Goal: Task Accomplishment & Management: Use online tool/utility

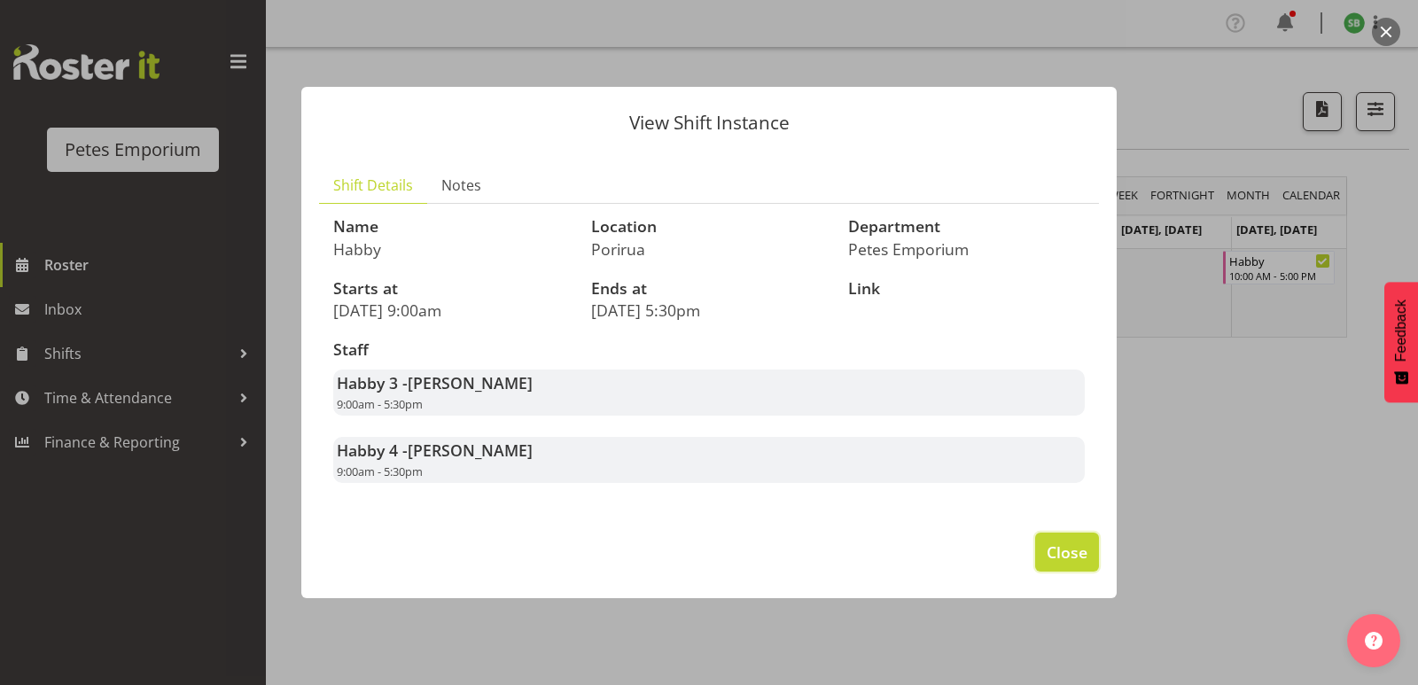
click at [1038, 550] on button "Close" at bounding box center [1067, 552] width 64 height 39
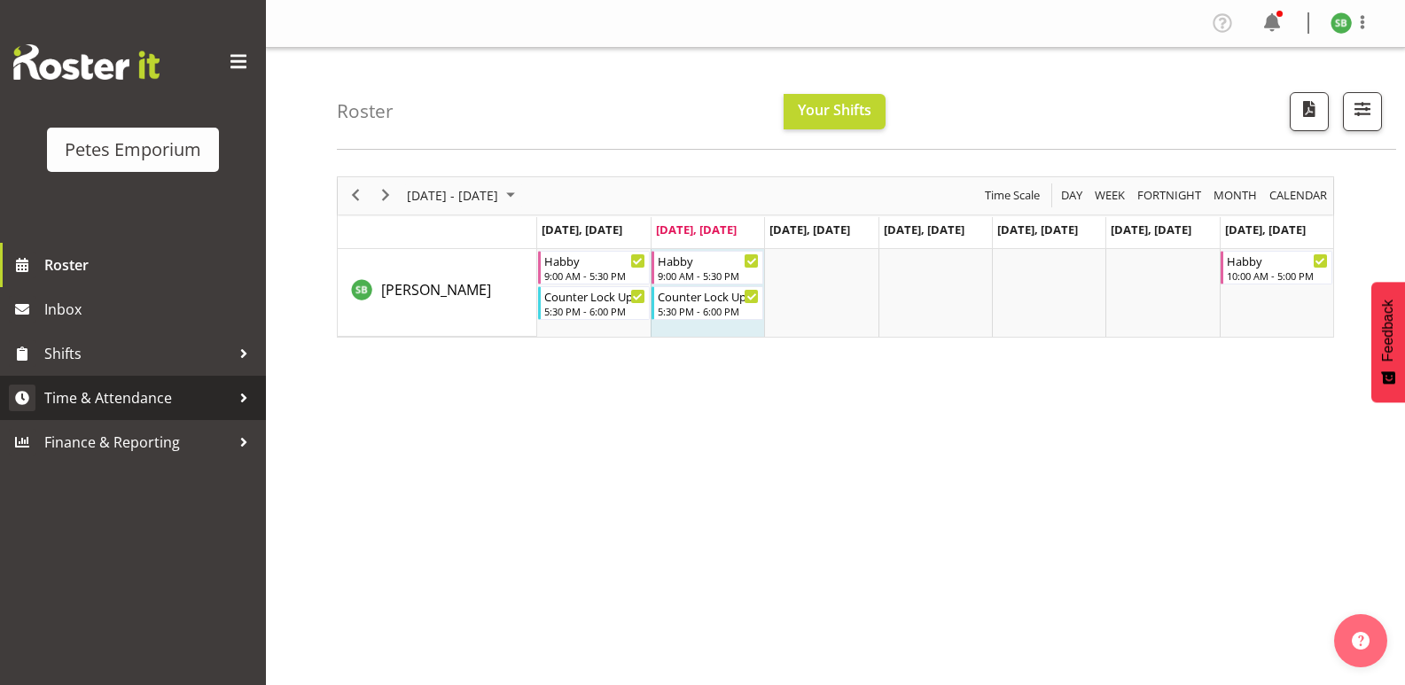
click at [118, 403] on span "Time & Attendance" at bounding box center [137, 398] width 186 height 27
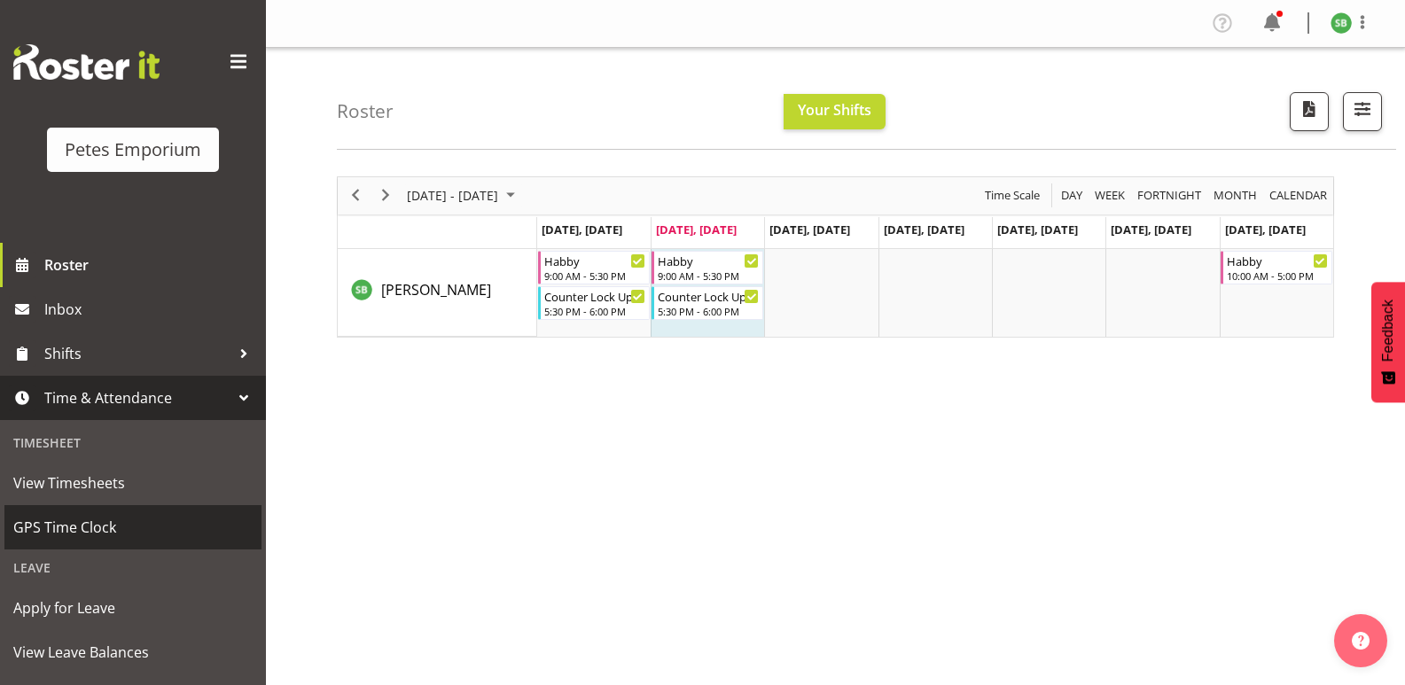
click at [87, 527] on span "GPS Time Clock" at bounding box center [132, 527] width 239 height 27
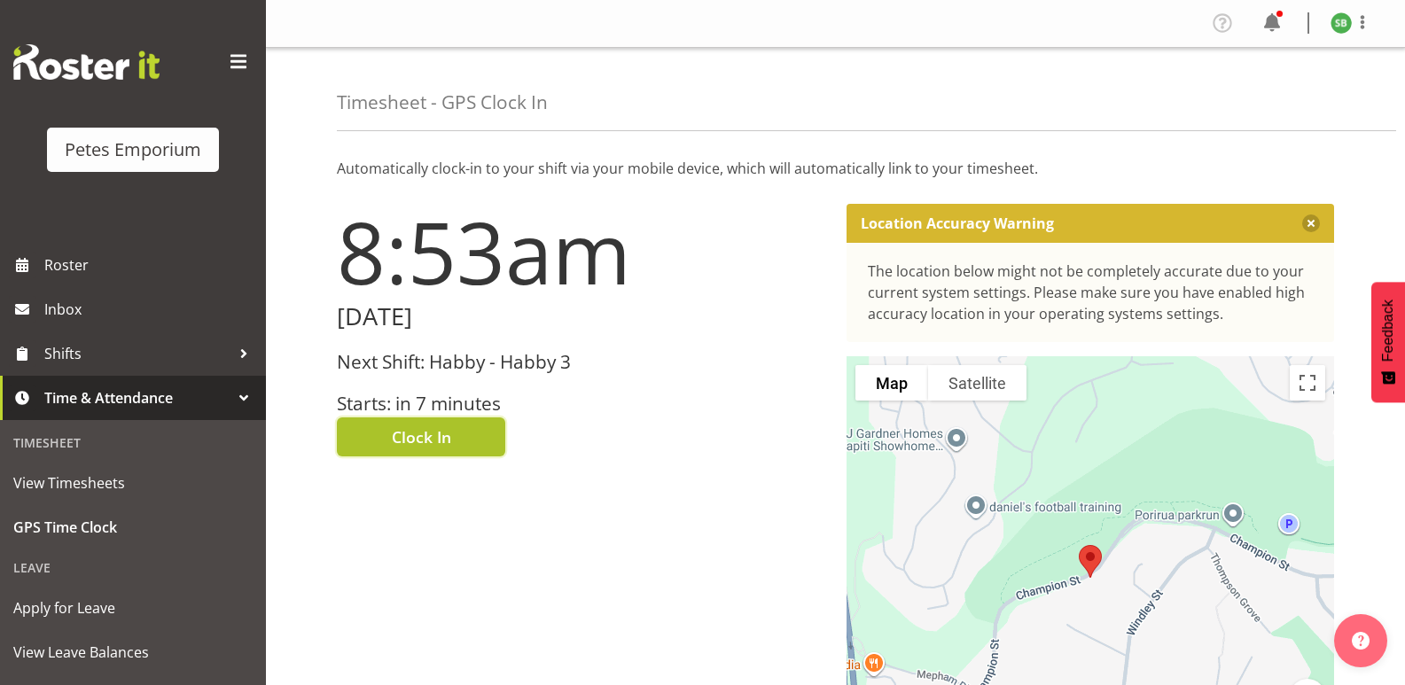
click at [450, 433] on span "Clock In" at bounding box center [421, 436] width 59 height 23
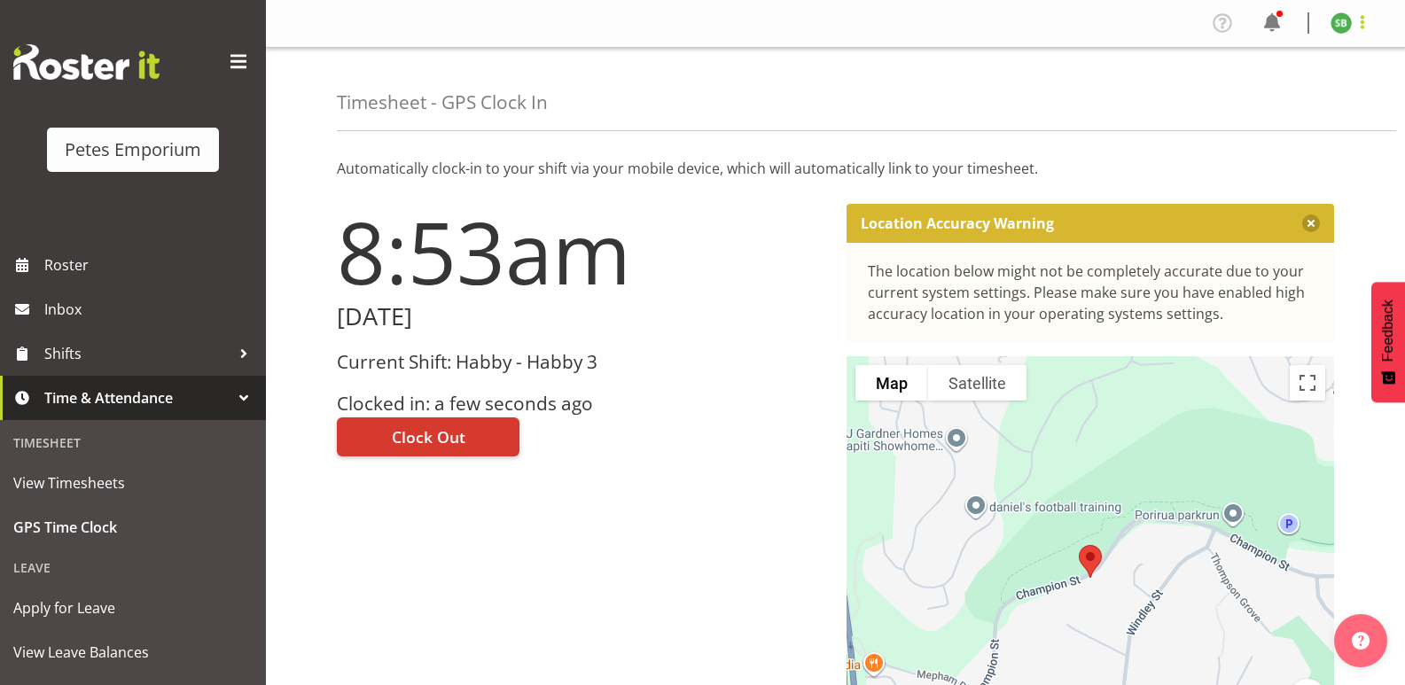
click at [1369, 29] on span at bounding box center [1362, 22] width 21 height 21
click at [1256, 109] on link "Log Out" at bounding box center [1288, 93] width 170 height 32
